Goal: Information Seeking & Learning: Learn about a topic

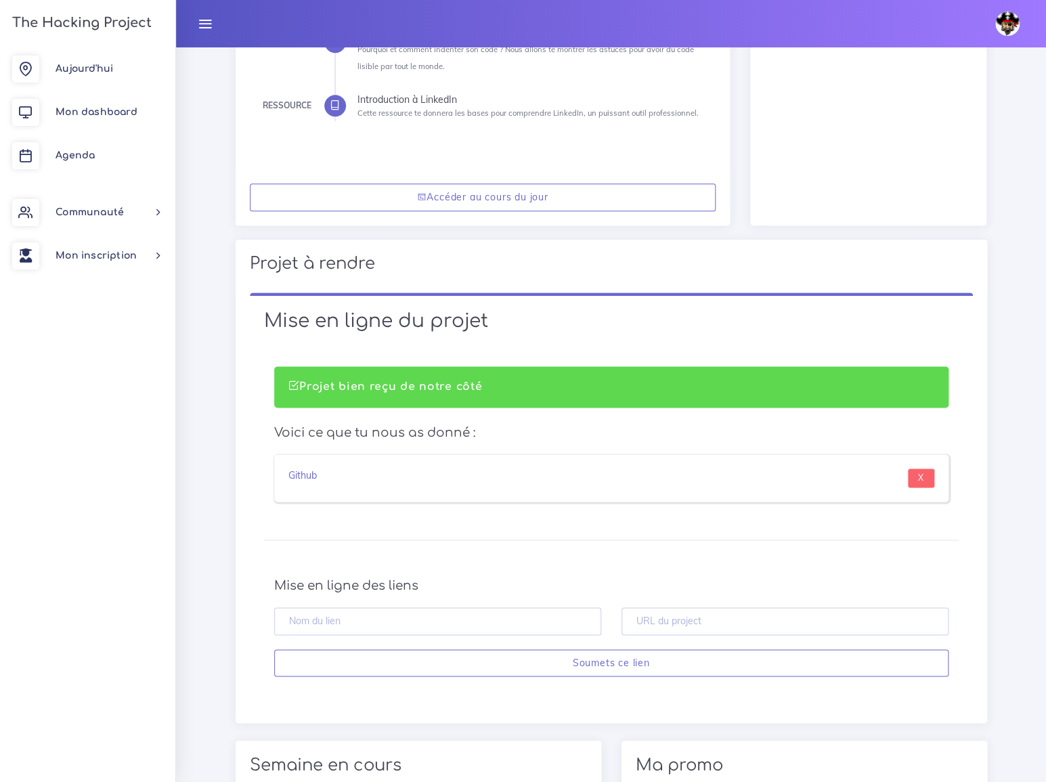
scroll to position [492, 0]
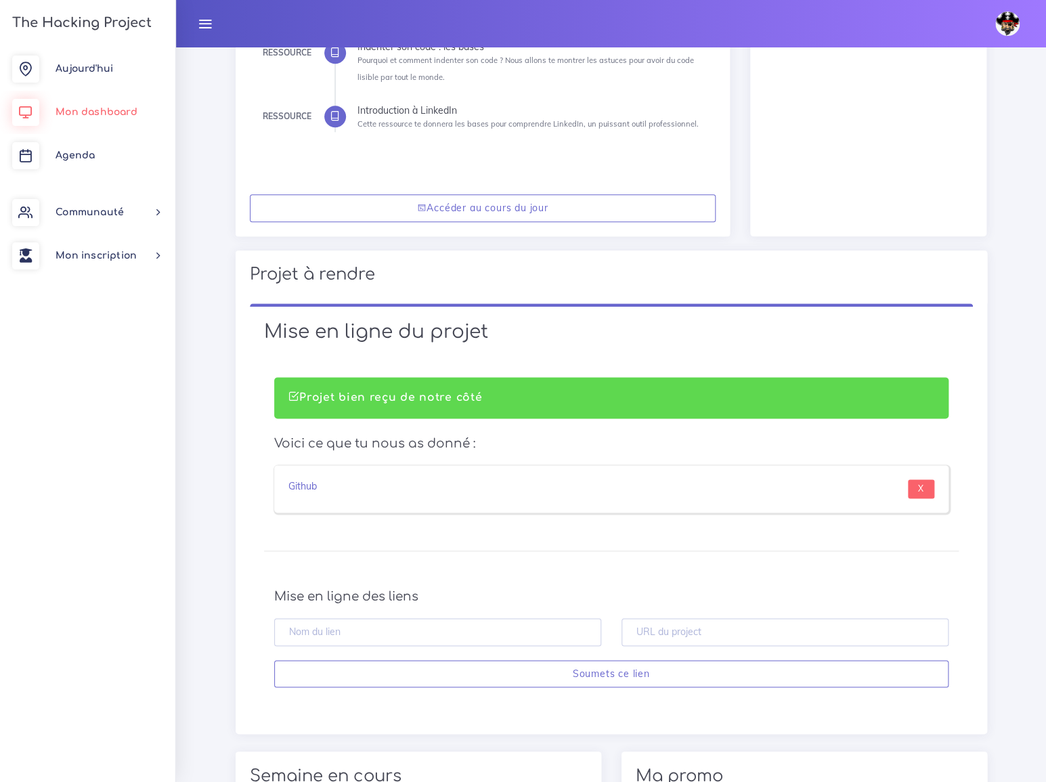
click at [81, 115] on span "Mon dashboard" at bounding box center [97, 112] width 82 height 10
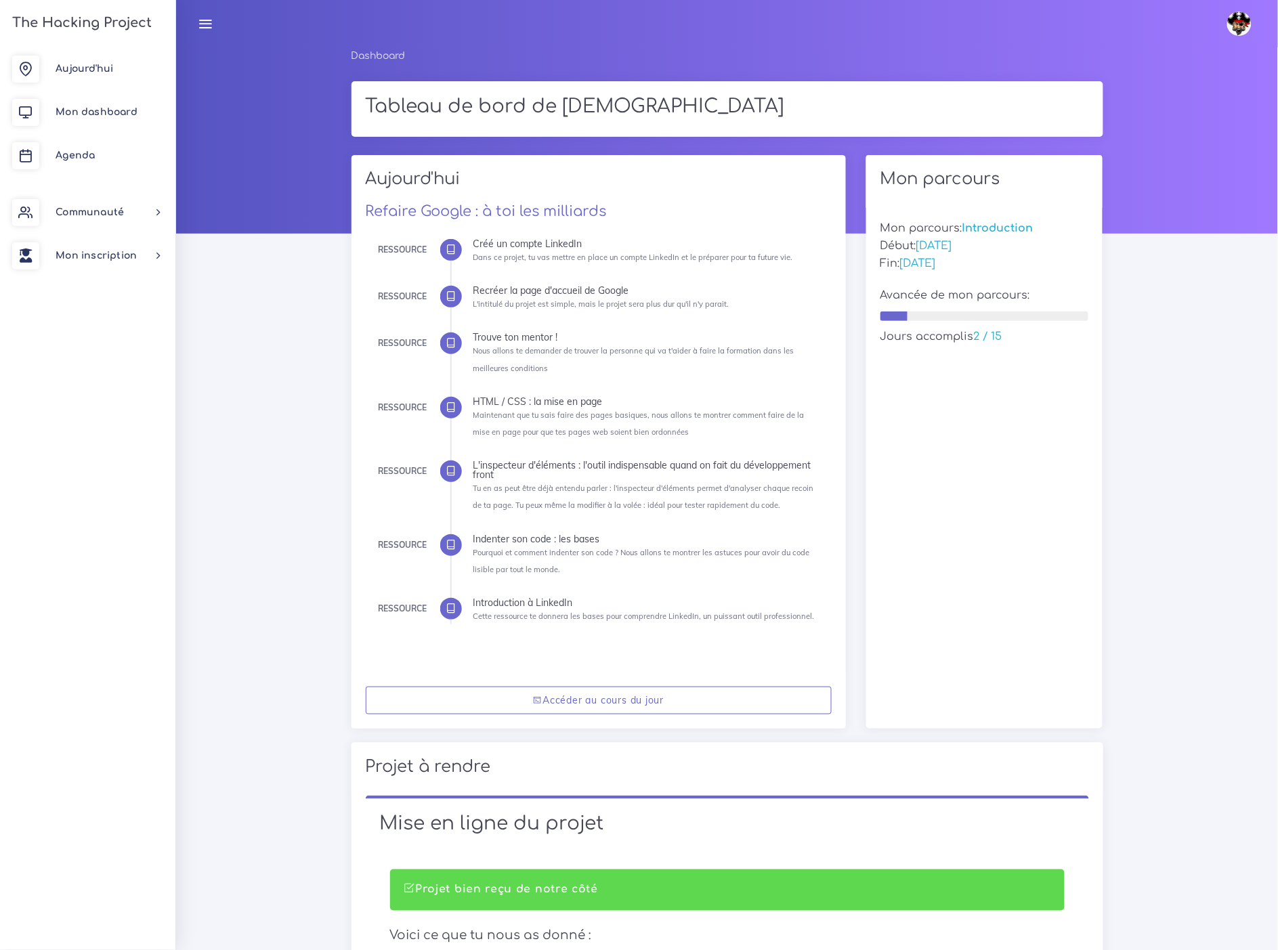
drag, startPoint x: 1142, startPoint y: 14, endPoint x: 1160, endPoint y: 563, distance: 550.2
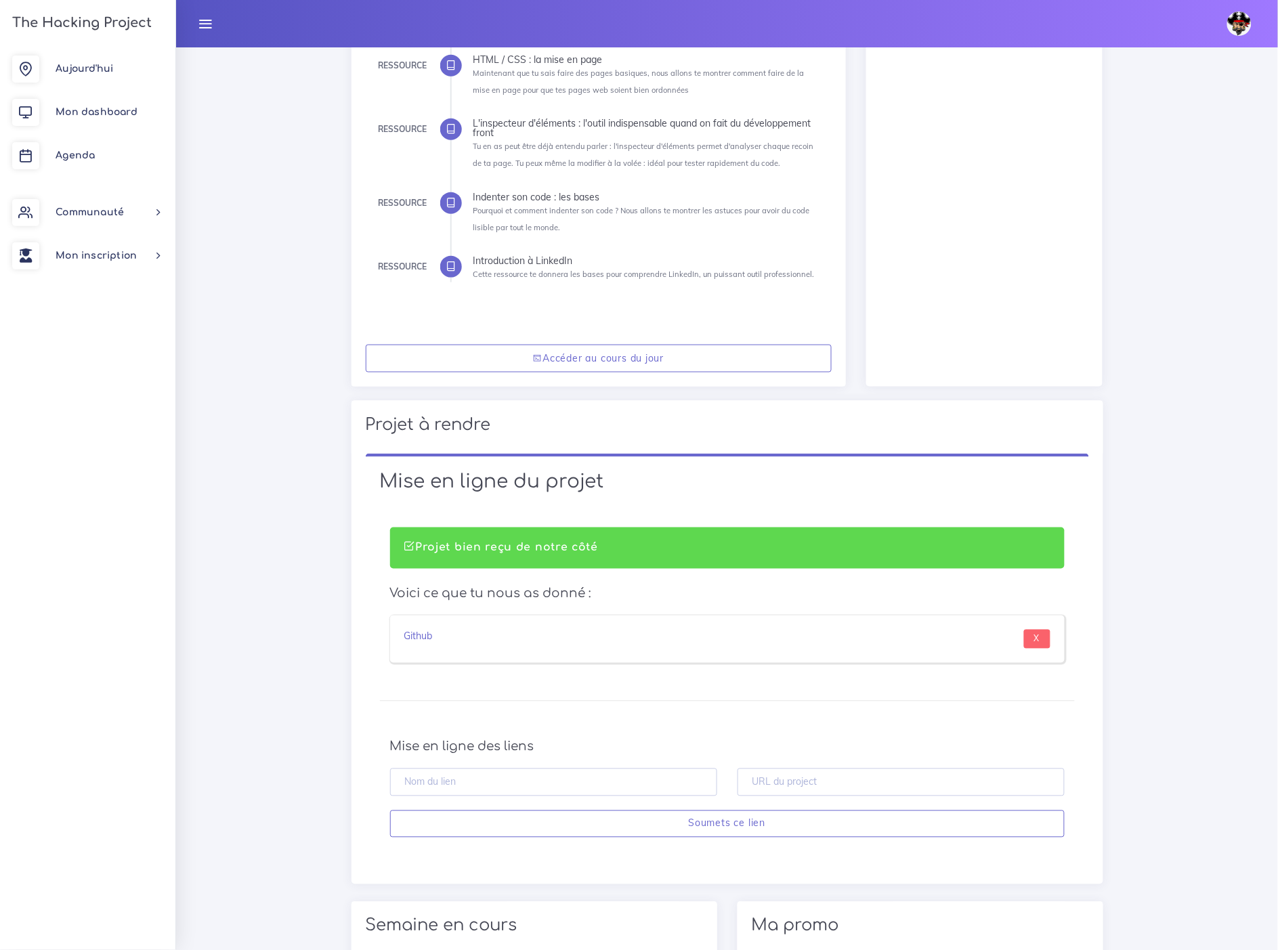
scroll to position [376, 0]
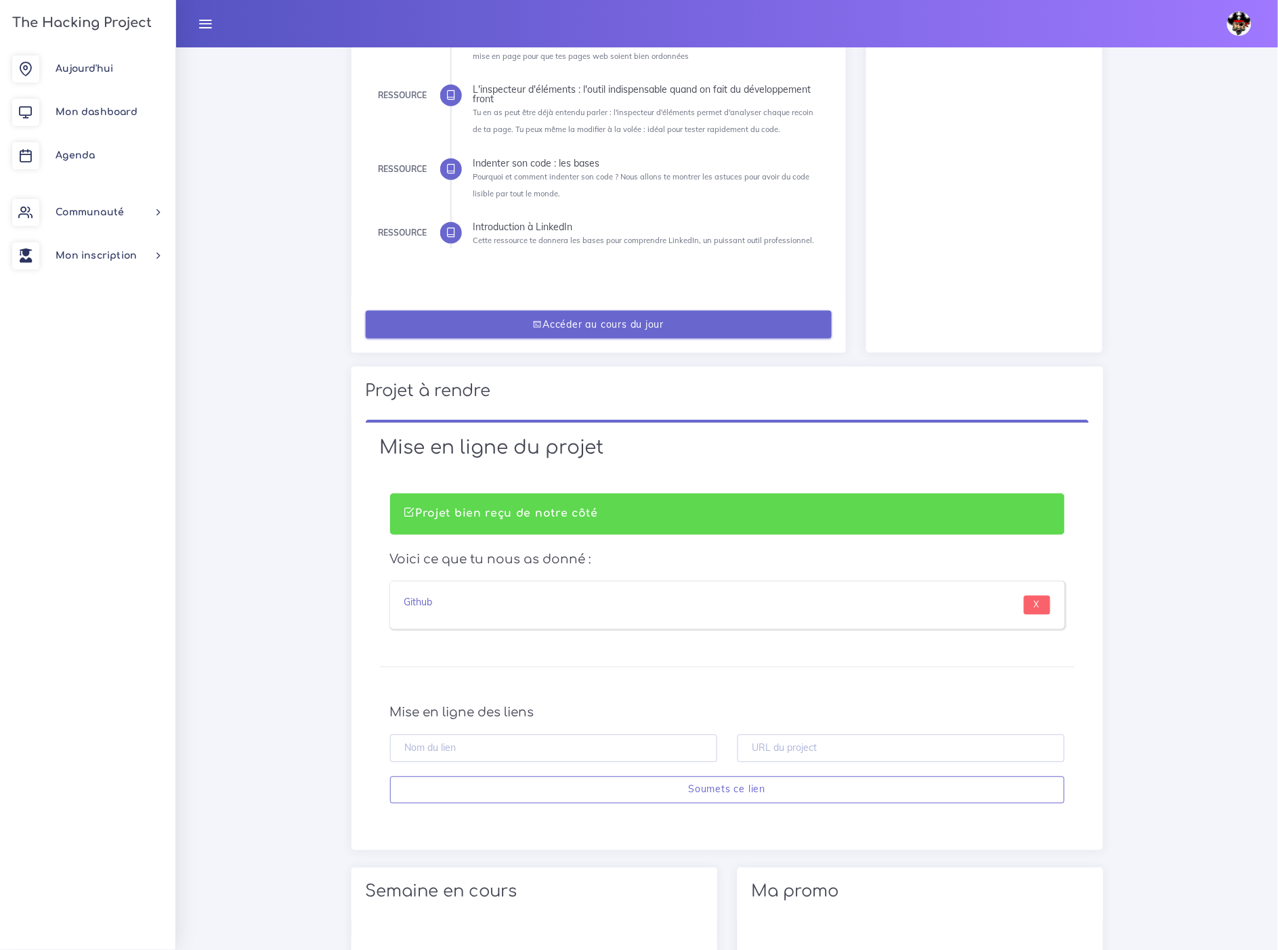
click at [624, 326] on link "Accéder au cours du jour" at bounding box center [599, 325] width 466 height 28
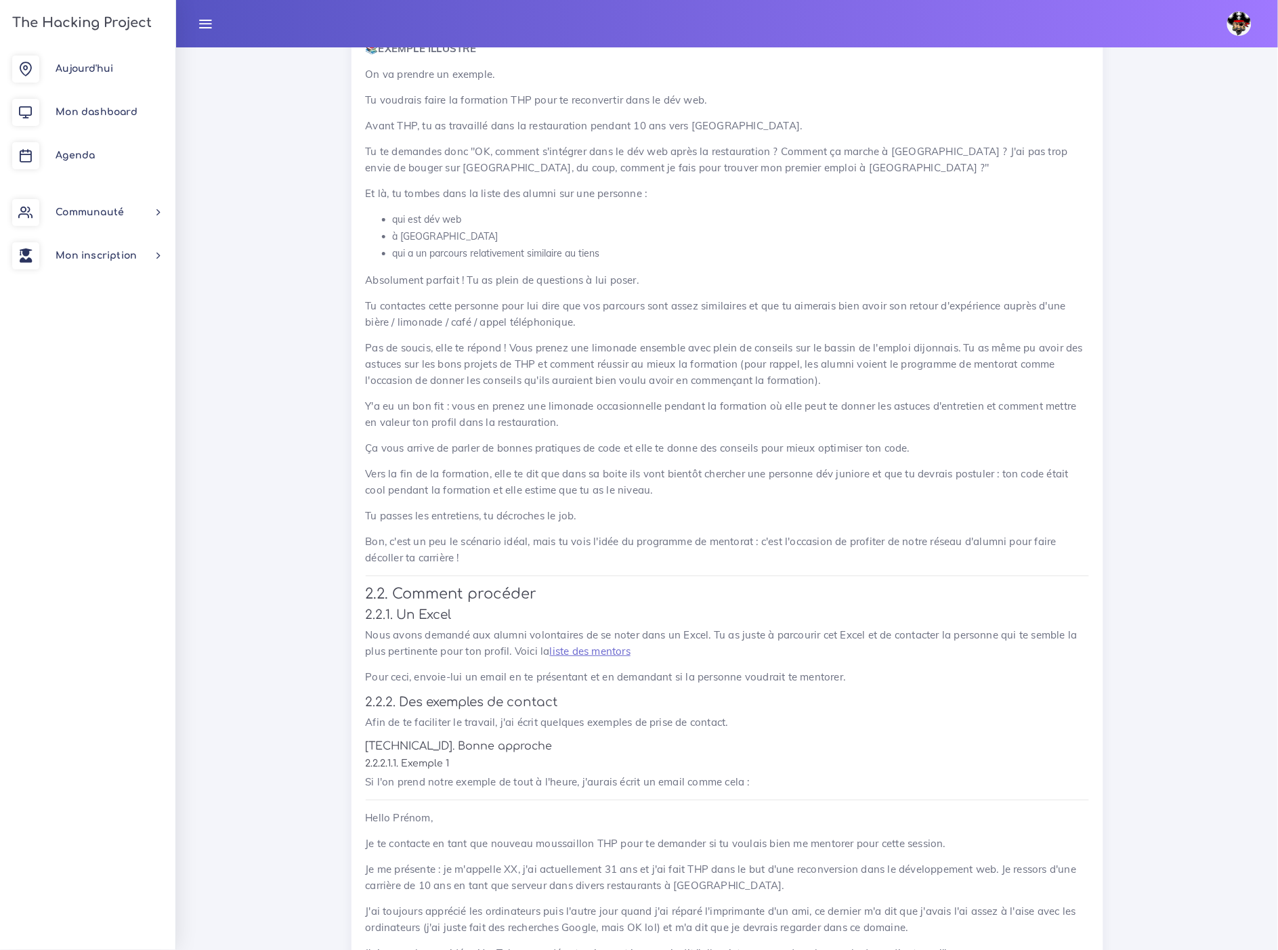
scroll to position [3009, 0]
click at [550, 640] on link "liste des mentors" at bounding box center [590, 646] width 81 height 13
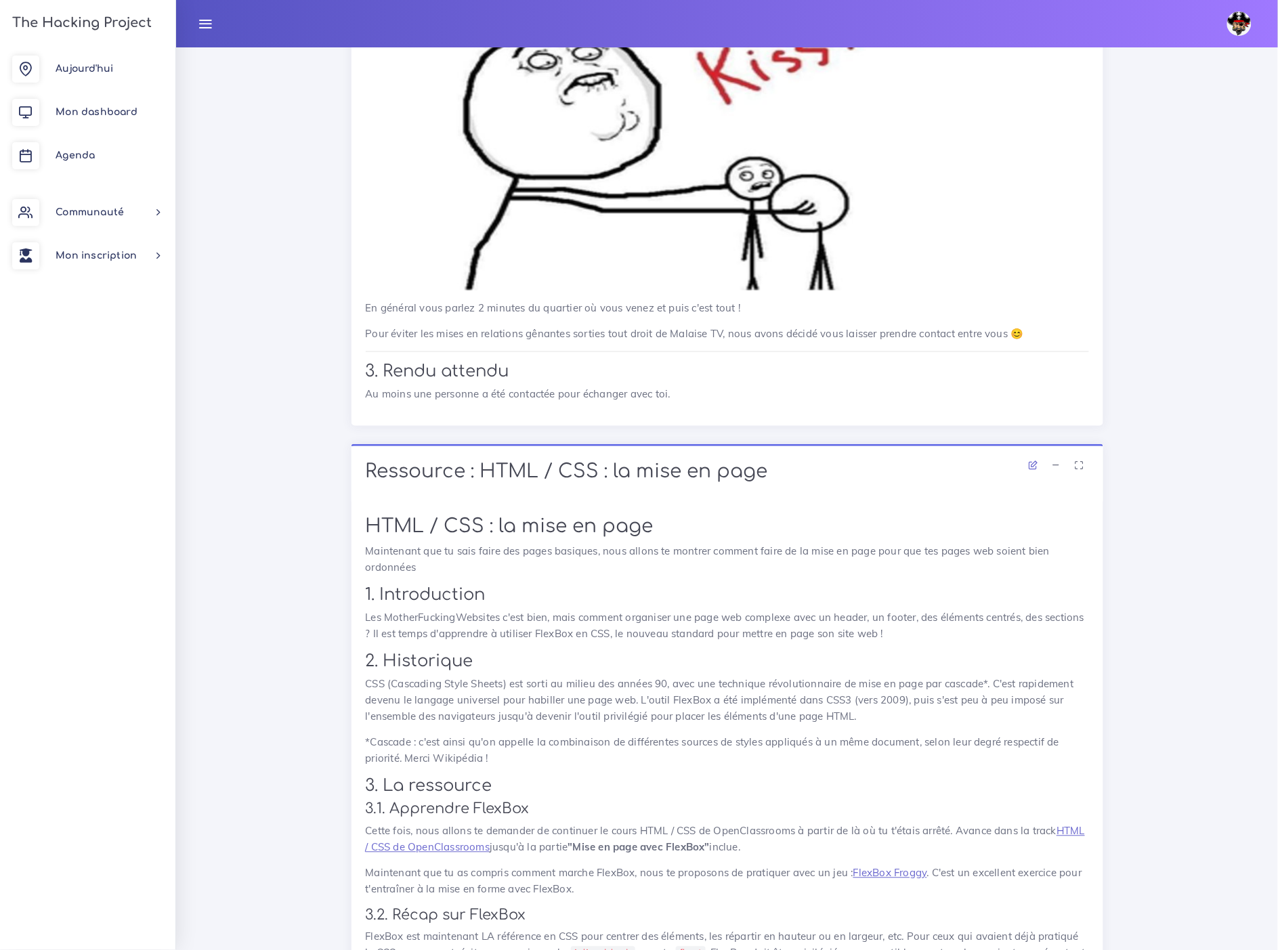
scroll to position [5267, 0]
